Goal: Communication & Community: Share content

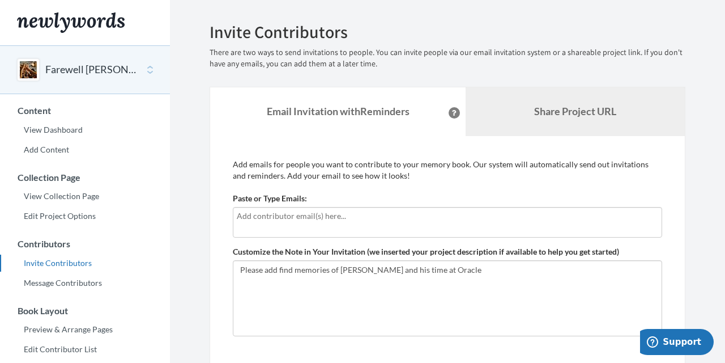
click at [505, 105] on link "Share Project URL" at bounding box center [575, 111] width 219 height 49
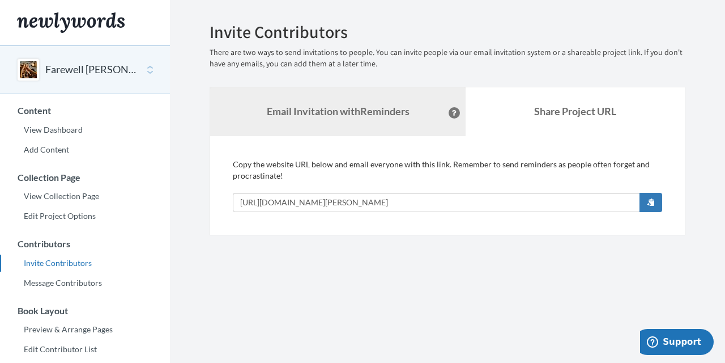
click at [334, 103] on link "Email Invitation with Reminders" at bounding box center [338, 111] width 256 height 49
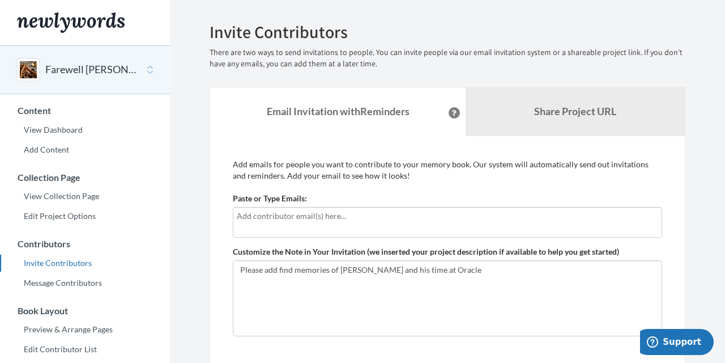
click at [408, 227] on div at bounding box center [447, 222] width 429 height 31
type input "M"
click at [540, 25] on h2 "Invite Contributors" at bounding box center [448, 32] width 476 height 19
click at [536, 111] on b "Share Project URL" at bounding box center [575, 111] width 82 height 12
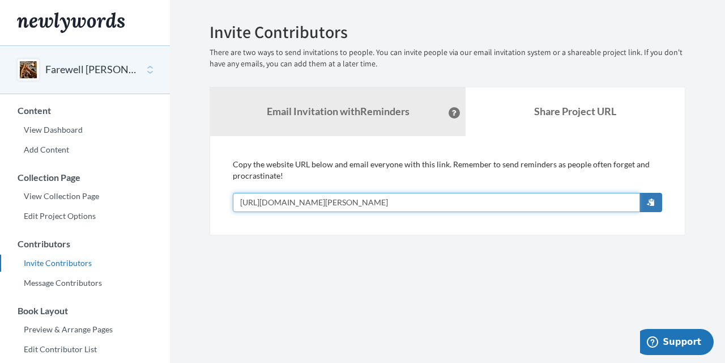
click at [449, 203] on input "[URL][DOMAIN_NAME][PERSON_NAME]" at bounding box center [436, 202] width 407 height 19
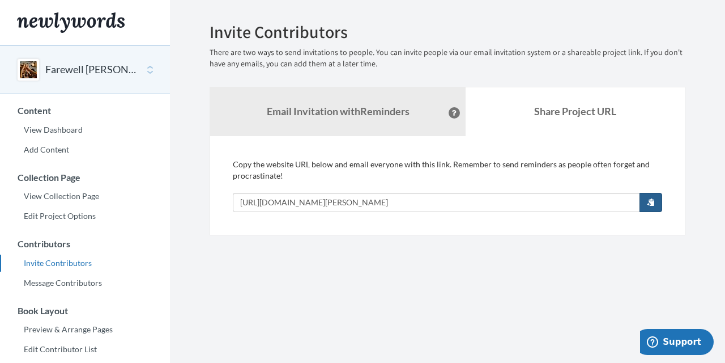
click at [651, 197] on button "button" at bounding box center [651, 202] width 23 height 19
click at [442, 22] on section "Emails have been sent! Invite Contributors There are two ways to send invitatio…" at bounding box center [447, 310] width 555 height 620
